Goal: Information Seeking & Learning: Understand process/instructions

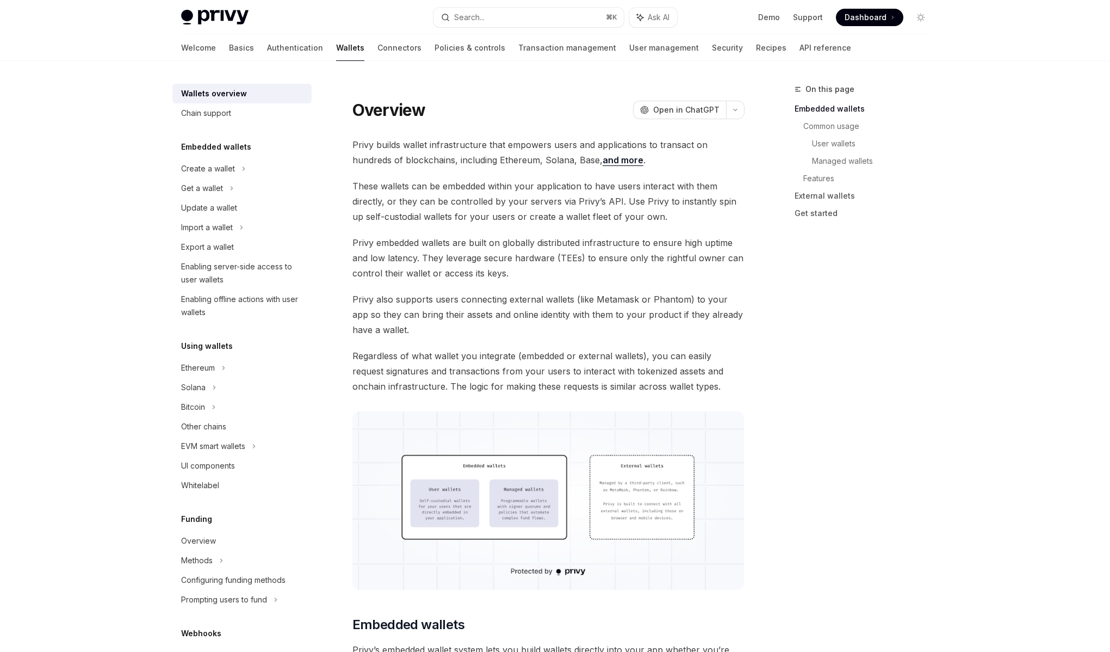
click at [179, 49] on div "Welcome Basics Authentication Wallets Connectors Policies & controls Transactio…" at bounding box center [555, 48] width 801 height 26
click at [229, 48] on link "Basics" at bounding box center [241, 48] width 25 height 26
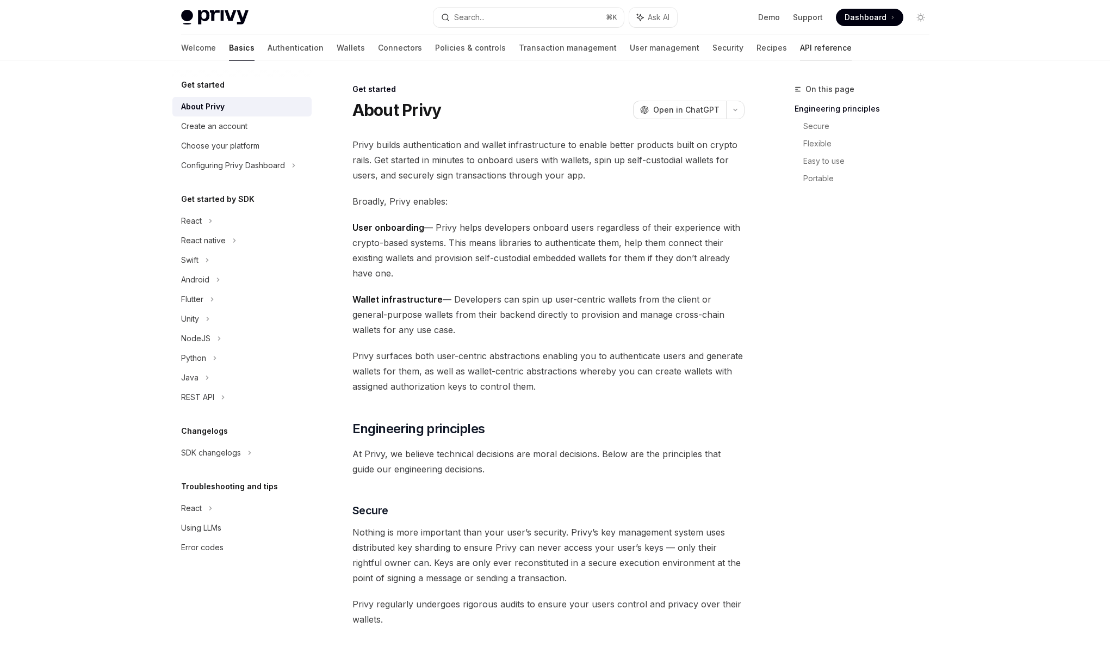
click at [800, 51] on link "API reference" at bounding box center [826, 48] width 52 height 26
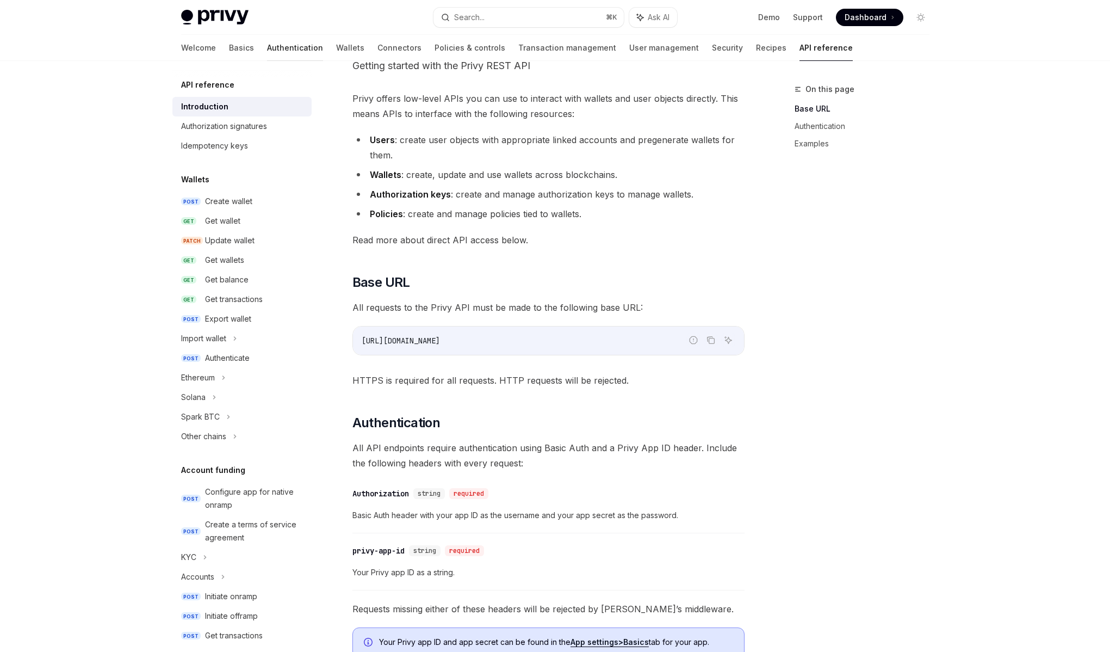
click at [267, 52] on link "Authentication" at bounding box center [295, 48] width 56 height 26
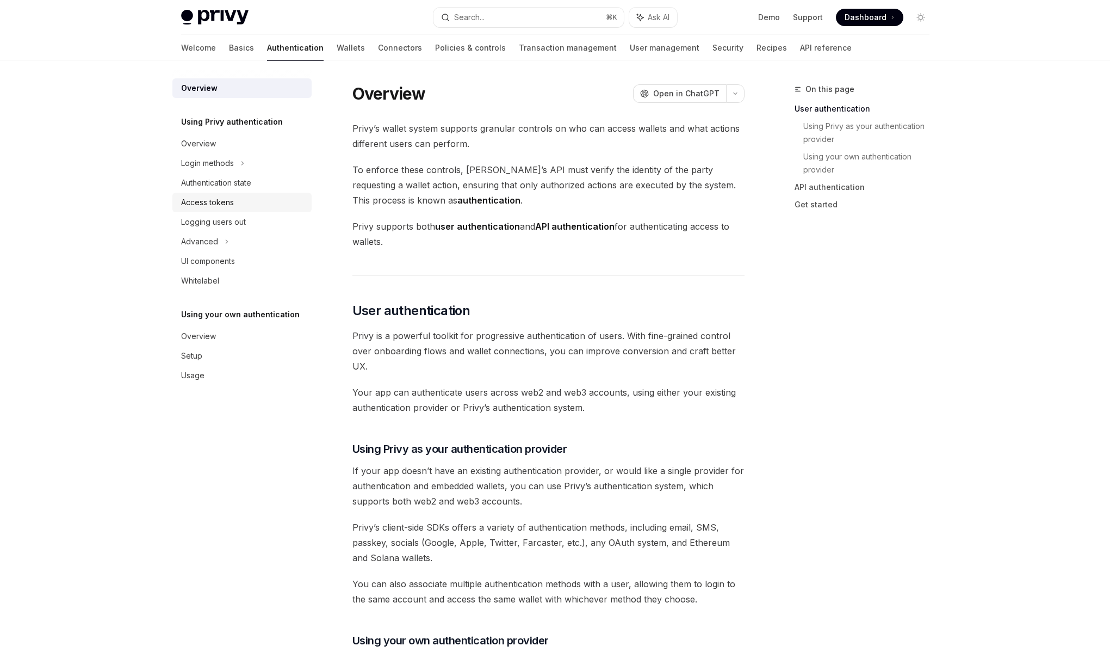
click at [234, 201] on div "Access tokens" at bounding box center [243, 202] width 124 height 13
type textarea "*"
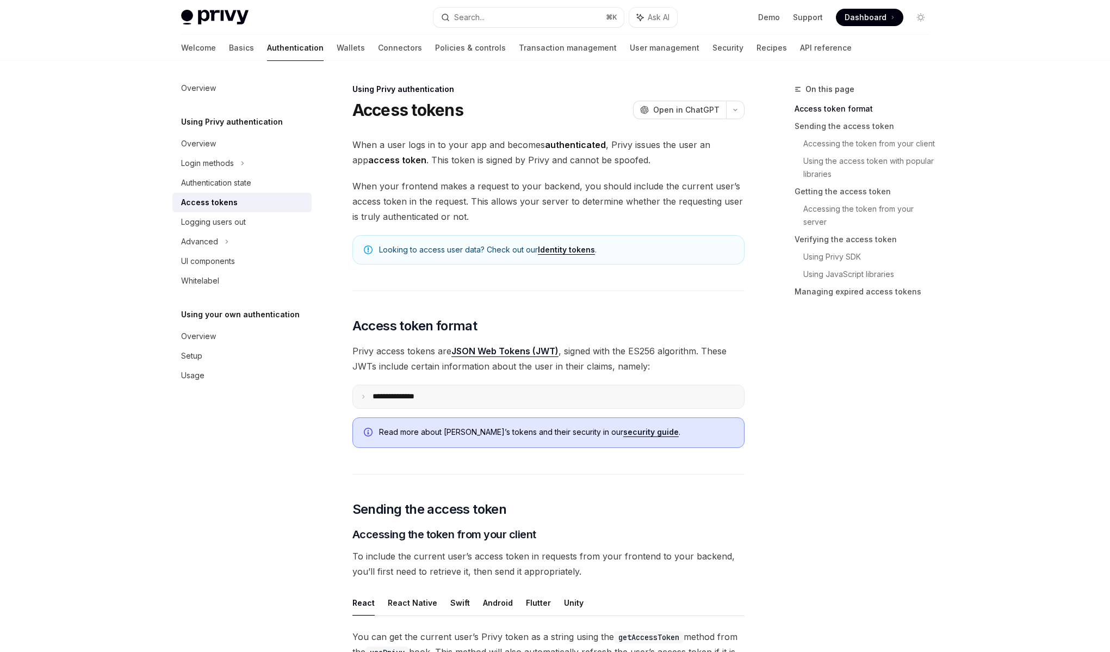
click at [433, 397] on summary "**********" at bounding box center [548, 396] width 391 height 23
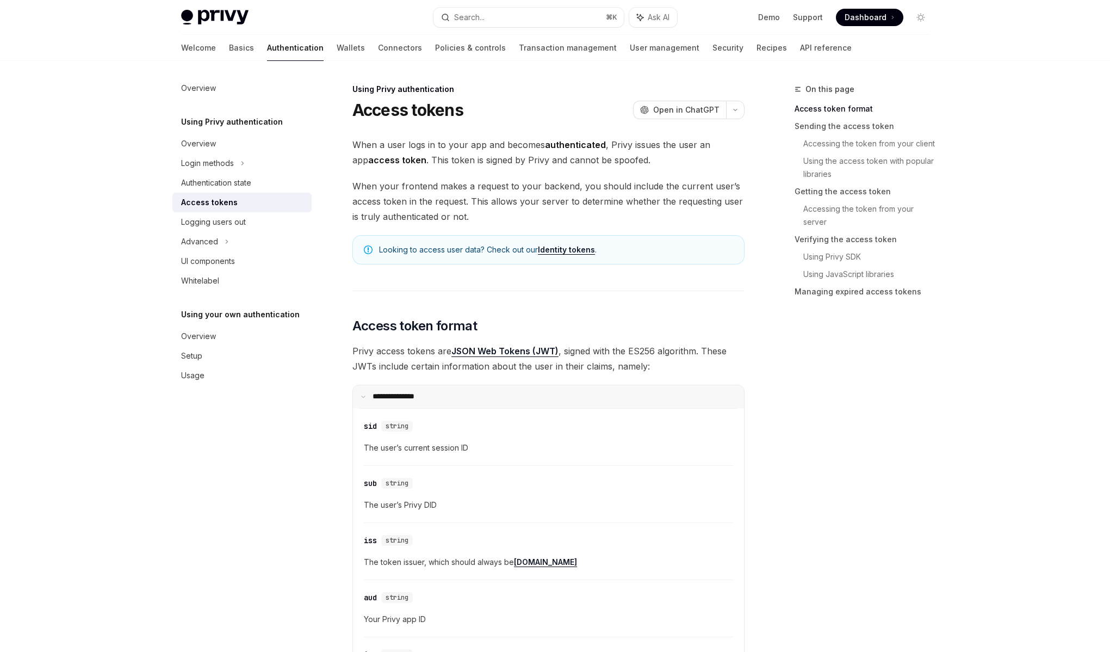
click at [412, 400] on p "**********" at bounding box center [400, 397] width 55 height 10
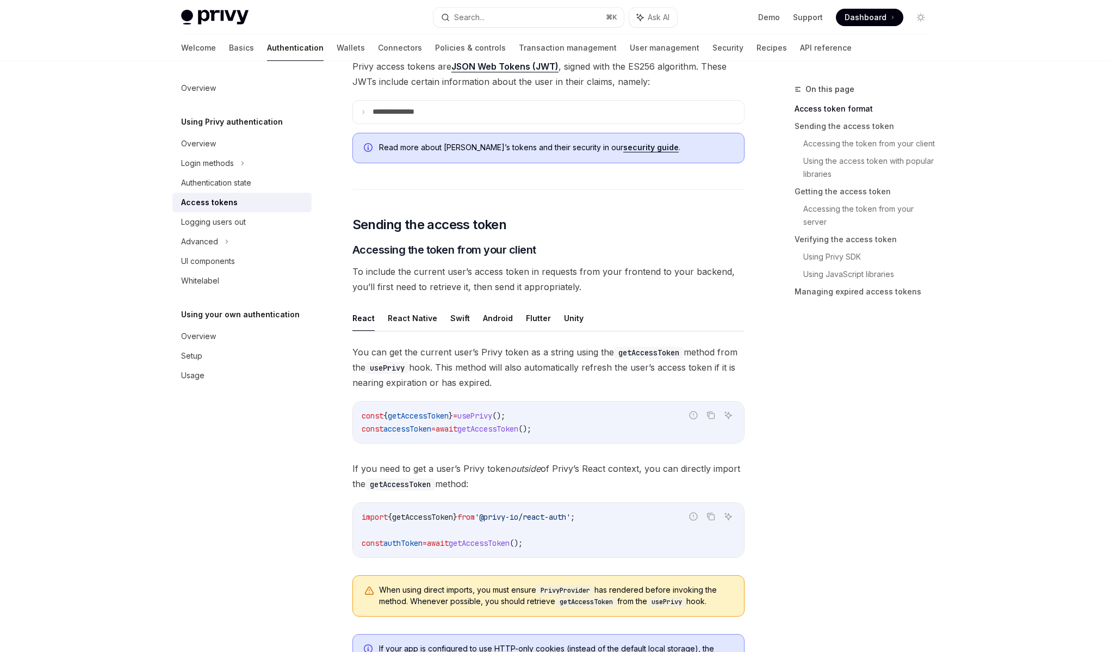
scroll to position [286, 0]
drag, startPoint x: 565, startPoint y: 422, endPoint x: 346, endPoint y: 418, distance: 219.2
click at [554, 542] on code "import { getAccessToken } from '@privy-io/react-auth' ; const authToken = await…" at bounding box center [549, 528] width 374 height 39
drag, startPoint x: 562, startPoint y: 542, endPoint x: 352, endPoint y: 513, distance: 211.8
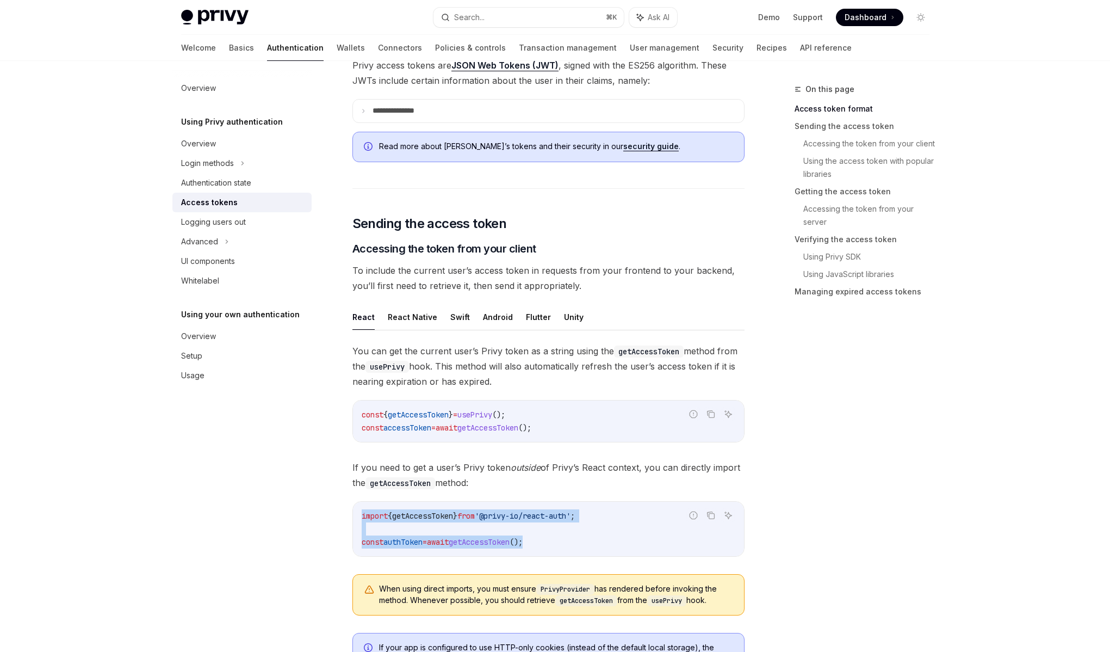
click at [353, 513] on div "import { getAccessToken } from '@privy-io/react-auth' ; const authToken = await…" at bounding box center [548, 528] width 391 height 54
copy code "import { getAccessToken } from '@privy-io/react-auth' ; const authToken = await…"
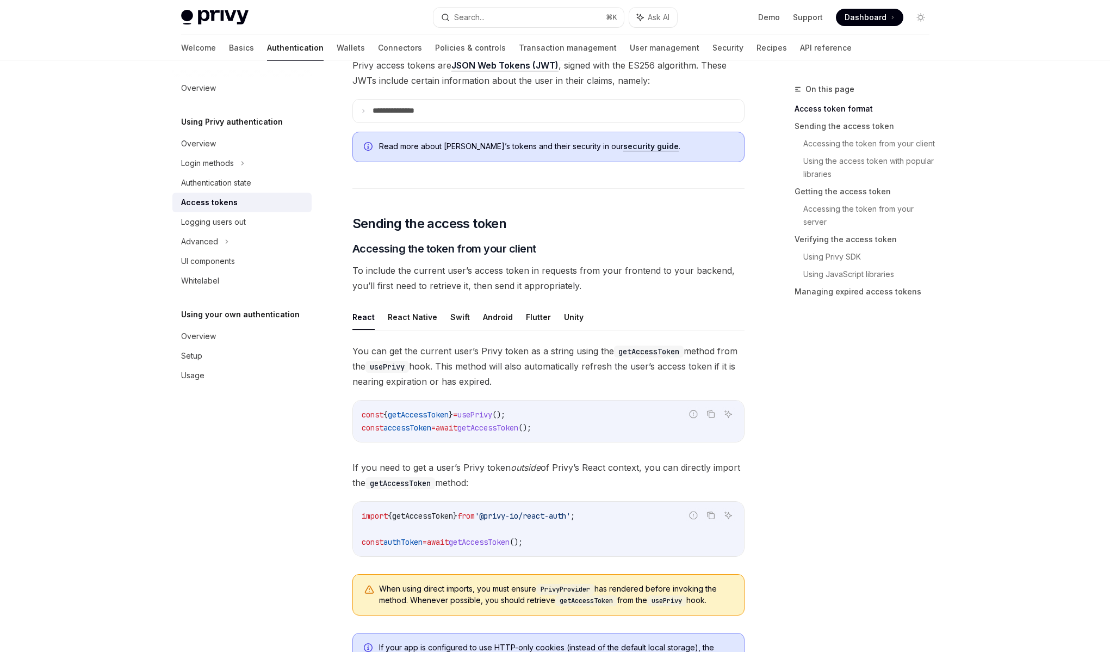
click at [368, 519] on span "import" at bounding box center [375, 516] width 26 height 10
drag, startPoint x: 368, startPoint y: 514, endPoint x: 572, endPoint y: 536, distance: 205.0
click at [572, 536] on code "import { getAccessToken } from '@privy-io/react-auth' ; const authToken = await…" at bounding box center [549, 528] width 374 height 39
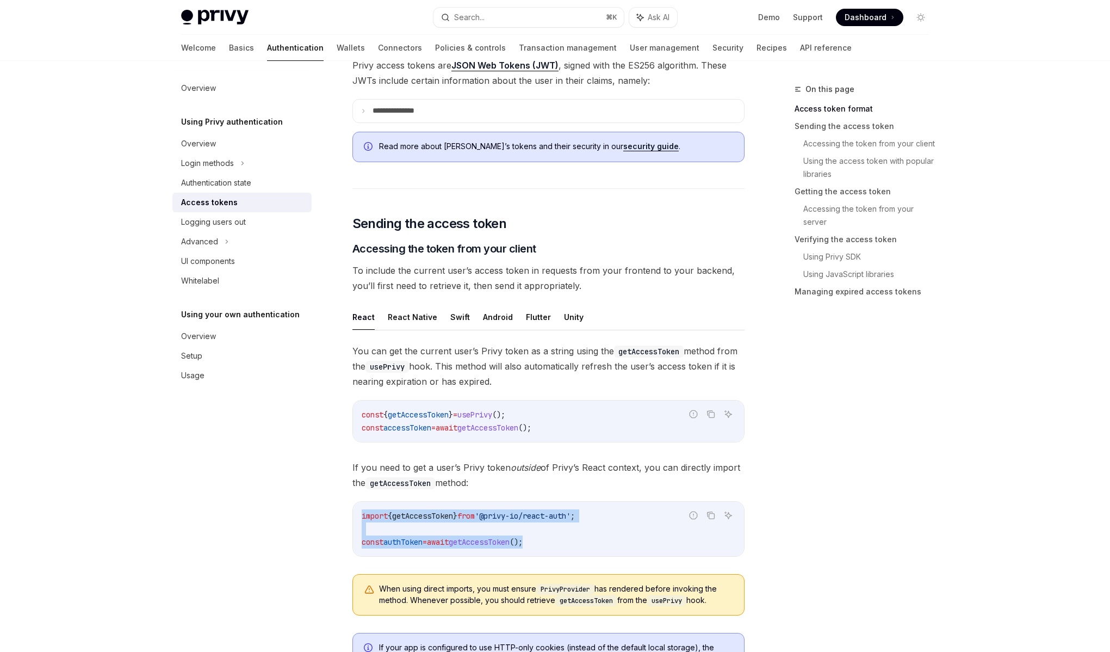
drag, startPoint x: 579, startPoint y: 539, endPoint x: 332, endPoint y: 520, distance: 248.2
copy code "import { getAccessToken } from '@privy-io/react-auth' ; const authToken = await…"
click at [367, 523] on code "import { getAccessToken } from '@privy-io/react-auth' ; const authToken = await…" at bounding box center [549, 528] width 374 height 39
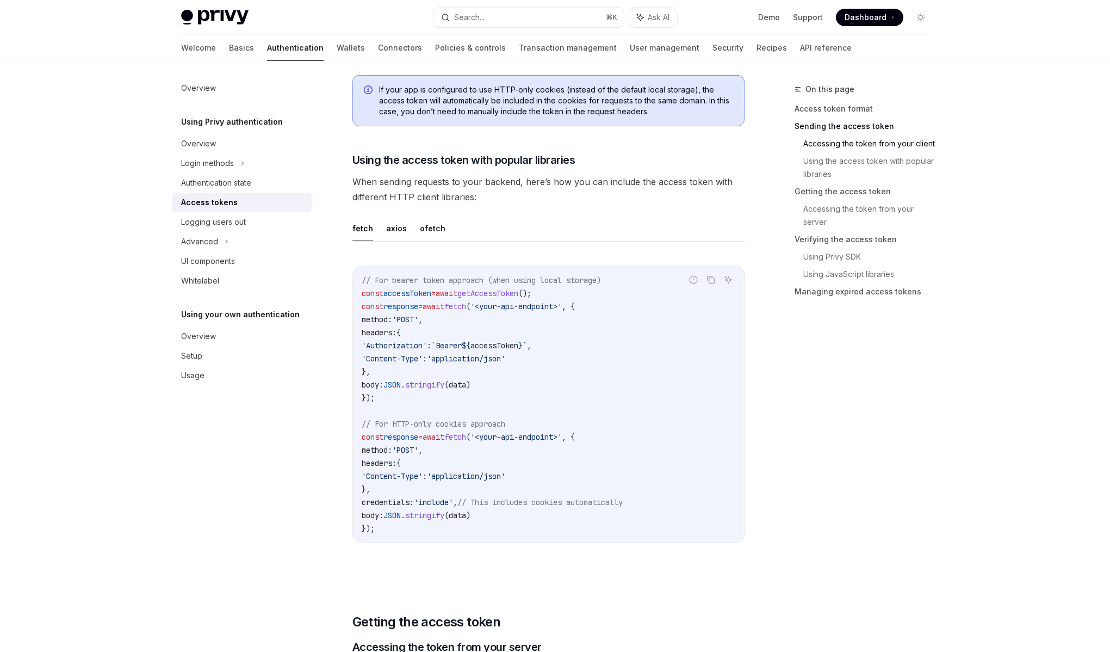
scroll to position [841, 0]
click at [230, 244] on div "Advanced" at bounding box center [241, 242] width 139 height 20
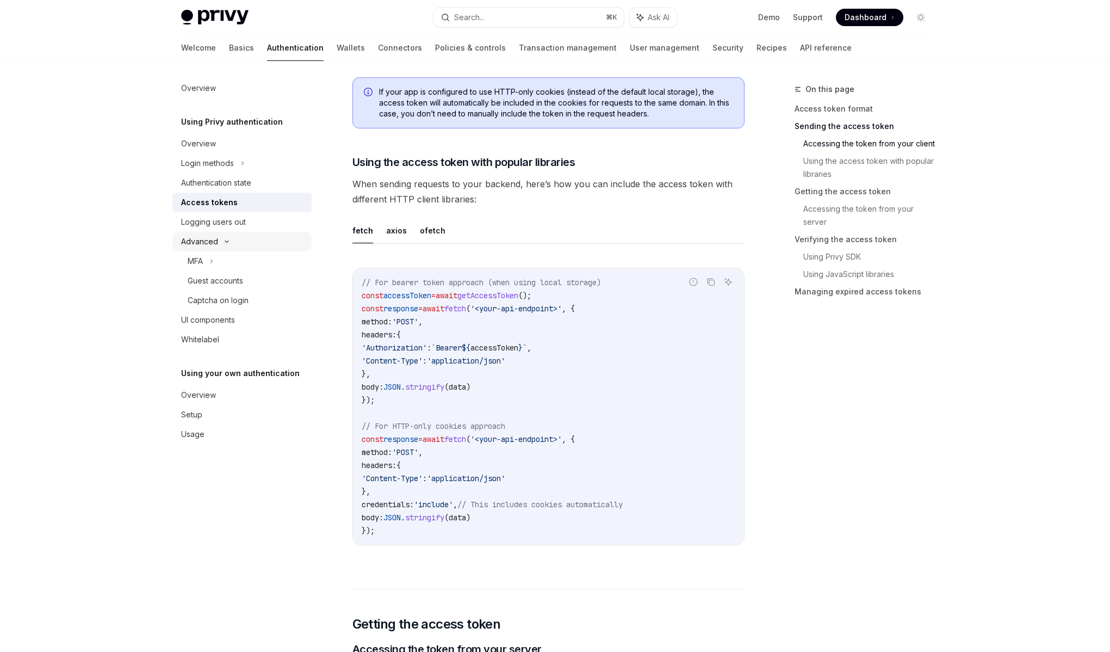
click at [229, 245] on div "Advanced" at bounding box center [241, 242] width 139 height 20
click at [551, 11] on button "Search... ⌘ K" at bounding box center [528, 18] width 190 height 20
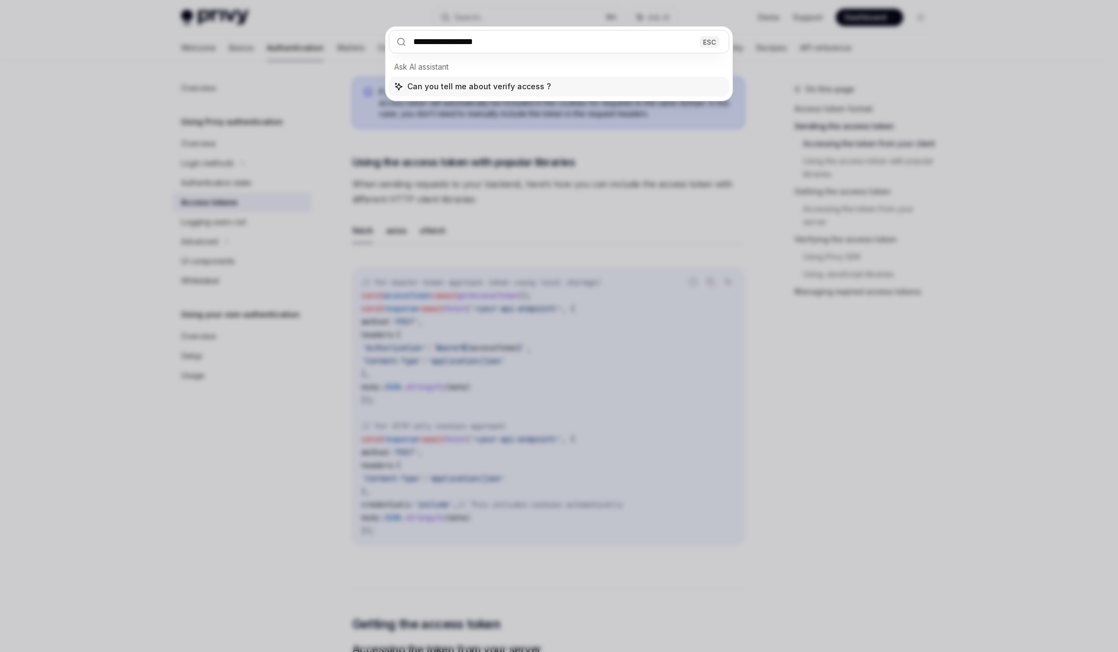
type input "**********"
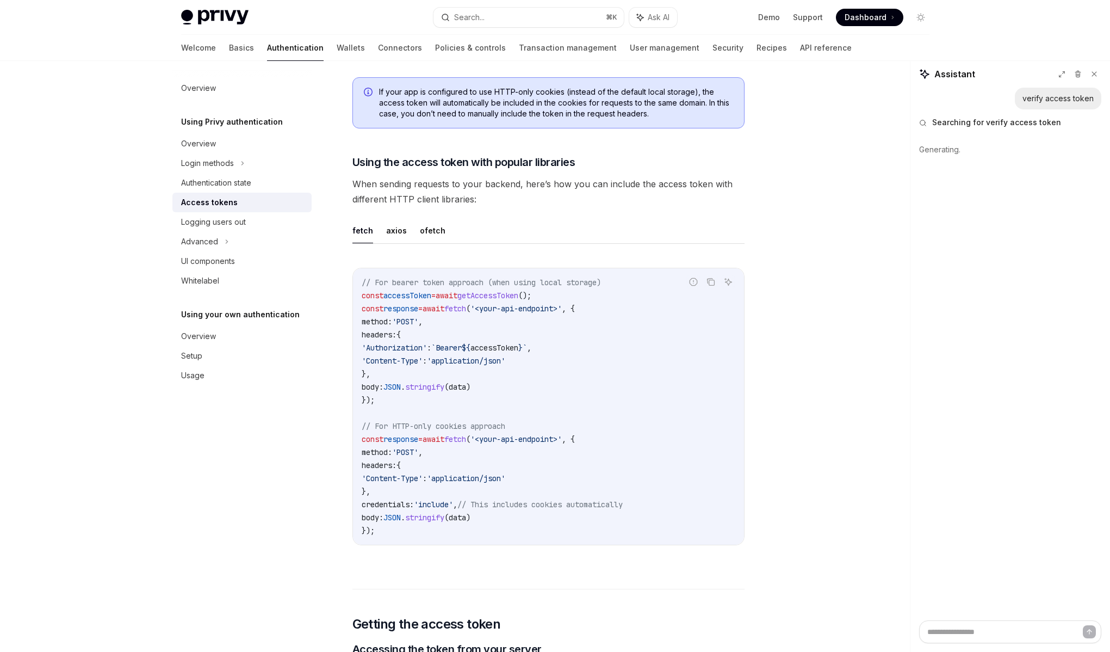
type textarea "*"
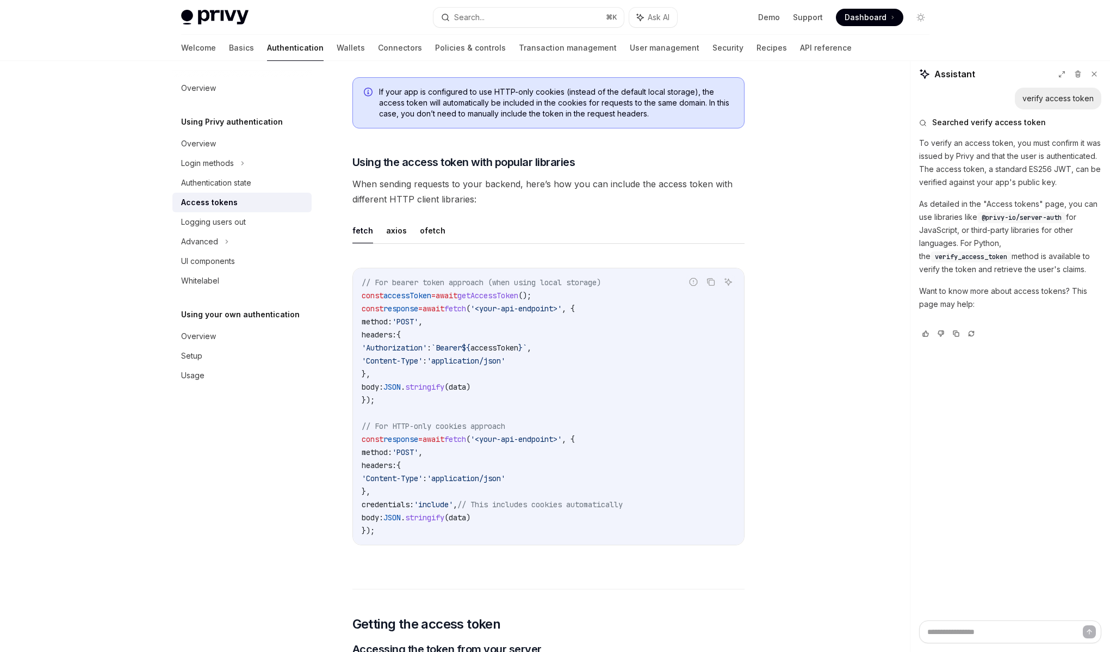
type textarea "*"
